Goal: Information Seeking & Learning: Learn about a topic

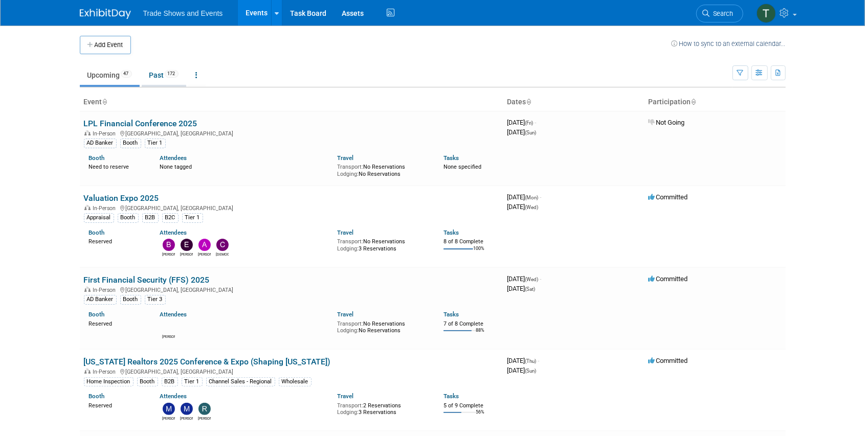
click at [160, 79] on link "Past 172" at bounding box center [164, 74] width 44 height 19
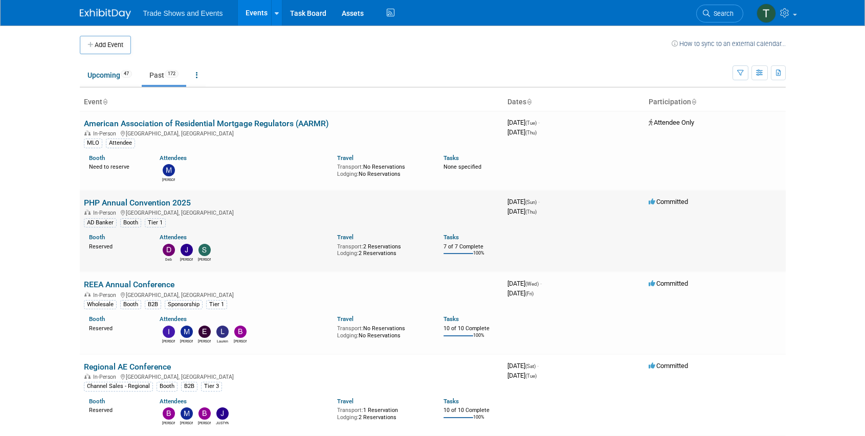
click at [110, 201] on link "PHP Annual Convention 2025" at bounding box center [137, 203] width 107 height 10
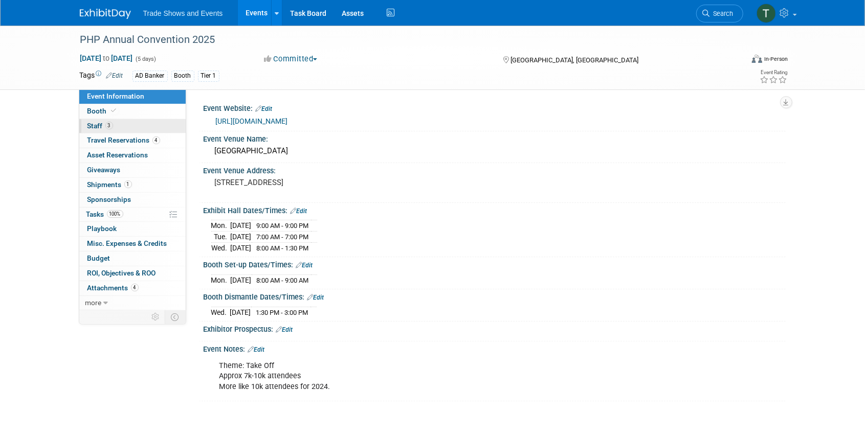
click at [100, 122] on span "Staff 3" at bounding box center [100, 126] width 26 height 8
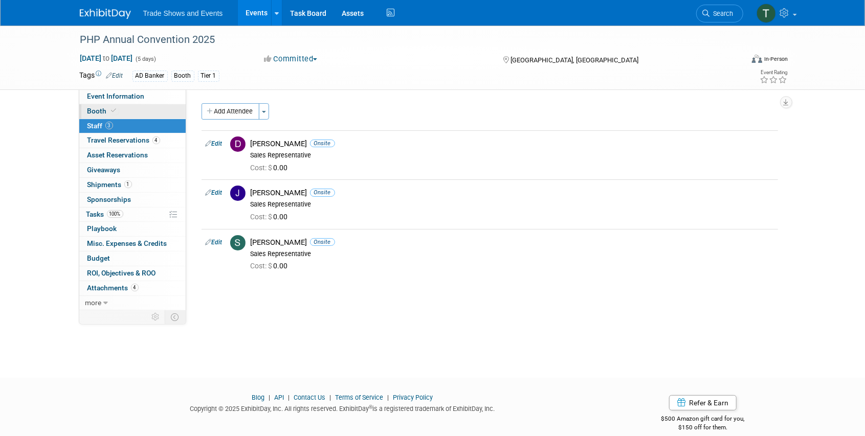
click at [109, 114] on span at bounding box center [113, 111] width 9 height 8
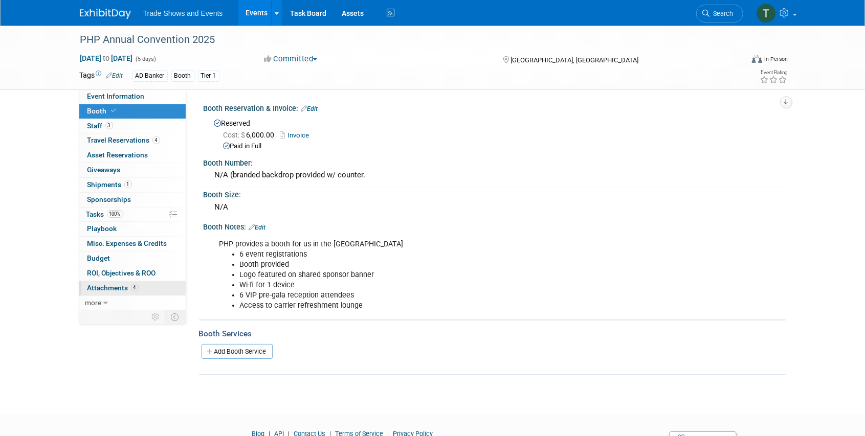
click at [111, 286] on span "Attachments 4" at bounding box center [112, 288] width 51 height 8
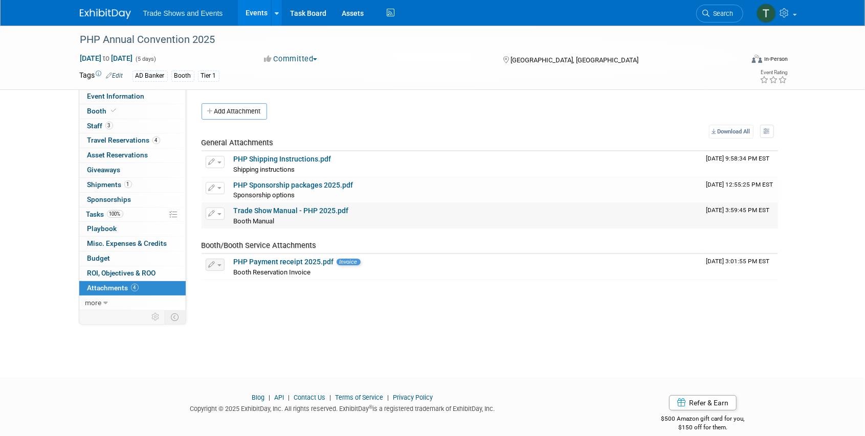
click at [274, 208] on link "Trade Show Manual - PHP 2025.pdf" at bounding box center [291, 211] width 115 height 8
click at [98, 97] on span "Event Information" at bounding box center [115, 96] width 57 height 8
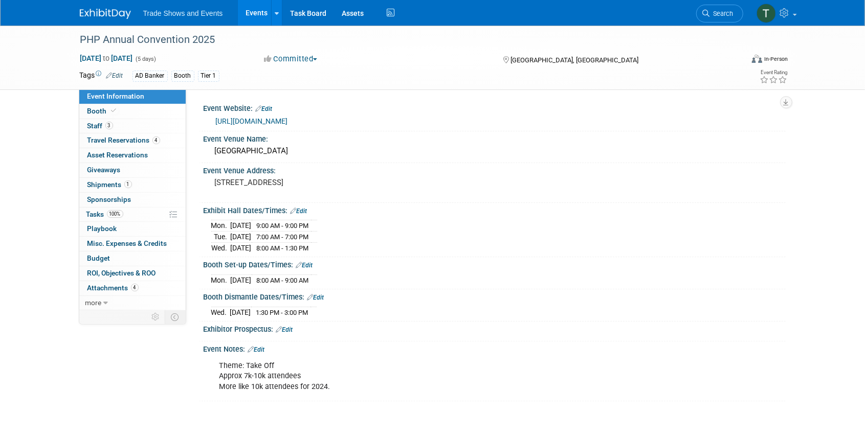
click at [244, 124] on link "https://phpagency.com/php-events/" at bounding box center [252, 121] width 72 height 8
click at [261, 15] on link "Events" at bounding box center [256, 13] width 37 height 26
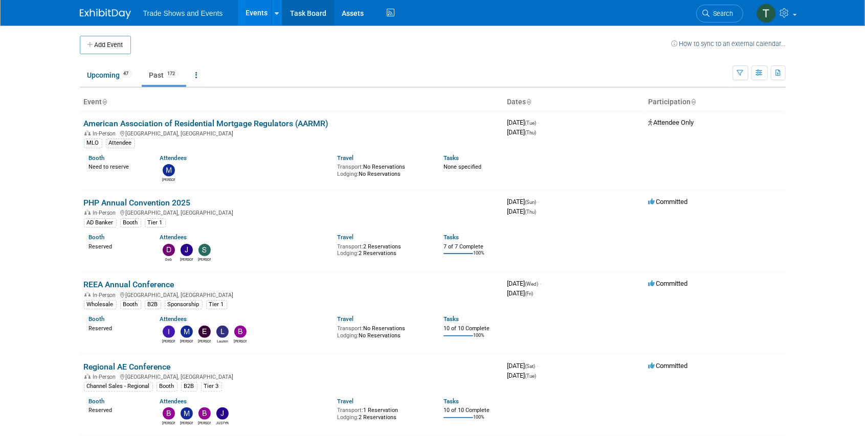
click at [290, 13] on link "Task Board" at bounding box center [308, 13] width 52 height 26
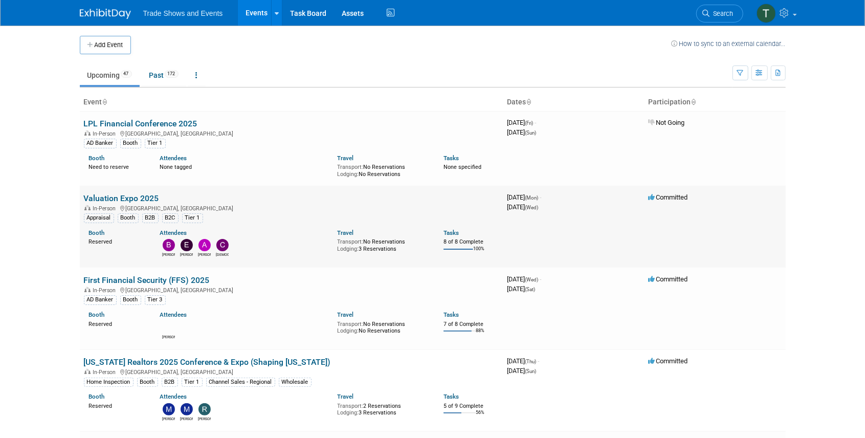
click at [114, 197] on link "Valuation Expo 2025" at bounding box center [121, 198] width 75 height 10
